Goal: Information Seeking & Learning: Learn about a topic

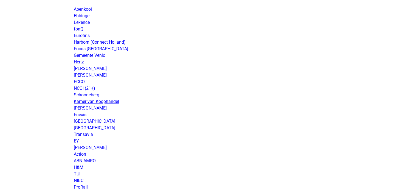
scroll to position [351, 0]
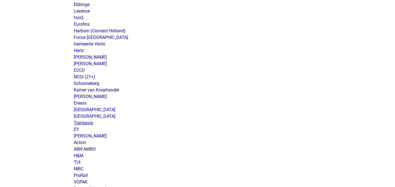
click at [88, 123] on link "Transavia" at bounding box center [83, 122] width 19 height 5
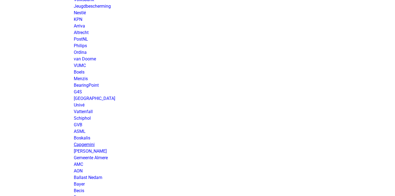
scroll to position [747, 0]
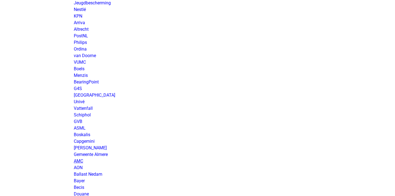
click at [80, 159] on link "AMC" at bounding box center [78, 160] width 9 height 5
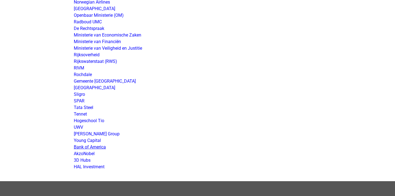
scroll to position [1031, 0]
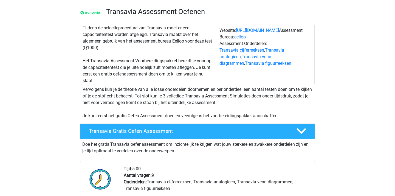
scroll to position [27, 0]
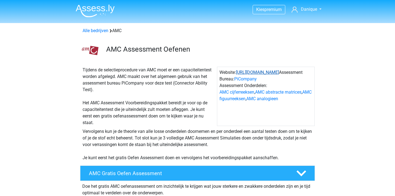
click at [253, 71] on link "https://www.amc.nl/" at bounding box center [257, 72] width 43 height 5
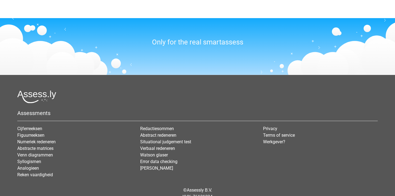
scroll to position [651, 0]
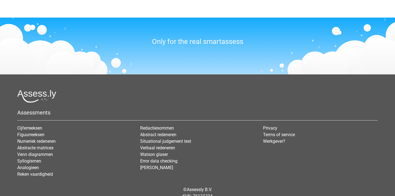
click at [37, 164] on li "Analogieen" at bounding box center [74, 167] width 115 height 7
click at [35, 161] on link "Syllogismen" at bounding box center [29, 160] width 24 height 5
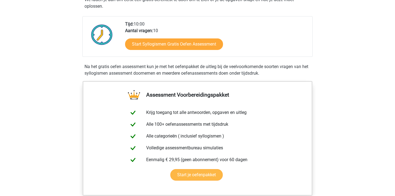
scroll to position [138, 0]
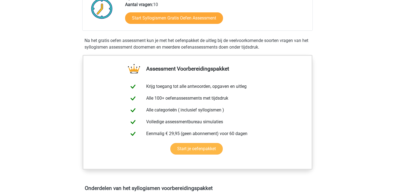
drag, startPoint x: 189, startPoint y: 86, endPoint x: 202, endPoint y: 88, distance: 13.0
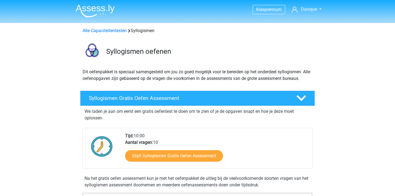
scroll to position [0, 0]
